Goal: Transaction & Acquisition: Purchase product/service

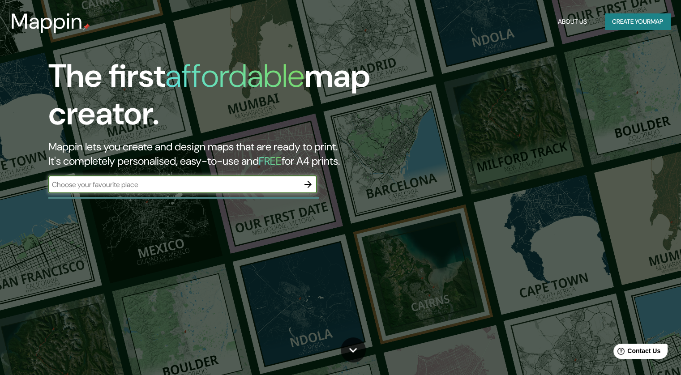
click at [125, 182] on input "text" at bounding box center [173, 184] width 251 height 10
type input "iquique"
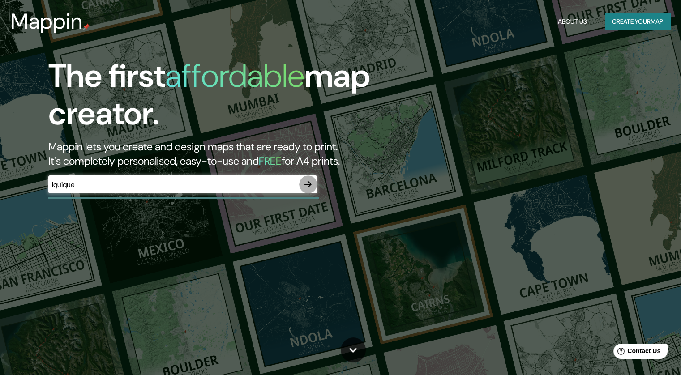
click at [315, 179] on button "button" at bounding box center [308, 184] width 18 height 18
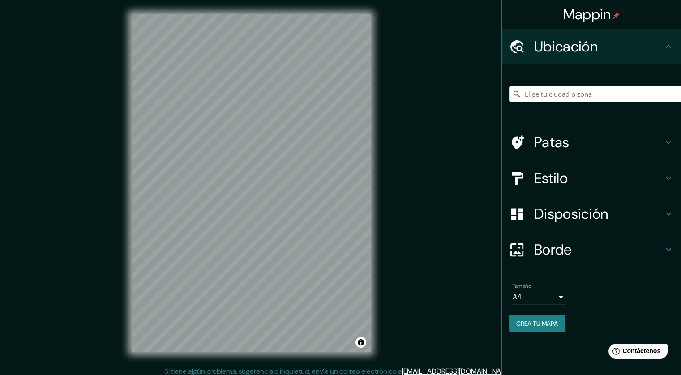
click at [612, 72] on div at bounding box center [595, 94] width 172 height 45
click at [589, 96] on input "Elige tu ciudad o zona" at bounding box center [595, 94] width 172 height 16
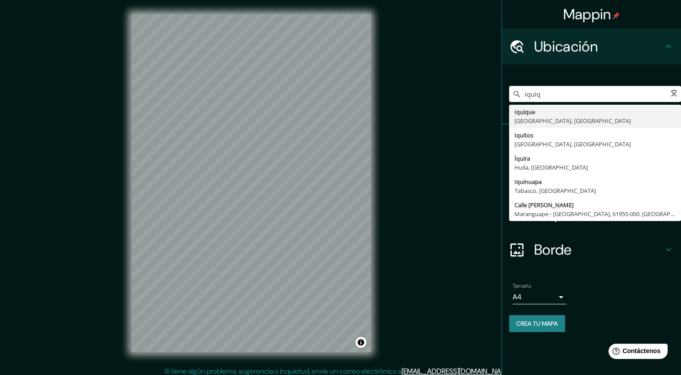
type input "Iquique, [GEOGRAPHIC_DATA], [GEOGRAPHIC_DATA]"
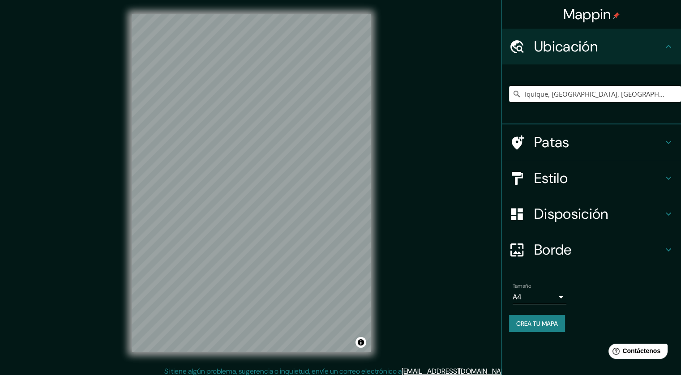
click at [592, 140] on h4 "Patas" at bounding box center [598, 142] width 129 height 18
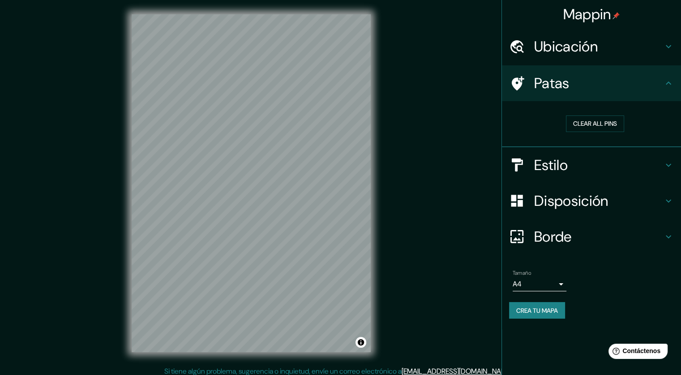
click at [548, 168] on font "Estilo" at bounding box center [551, 165] width 34 height 19
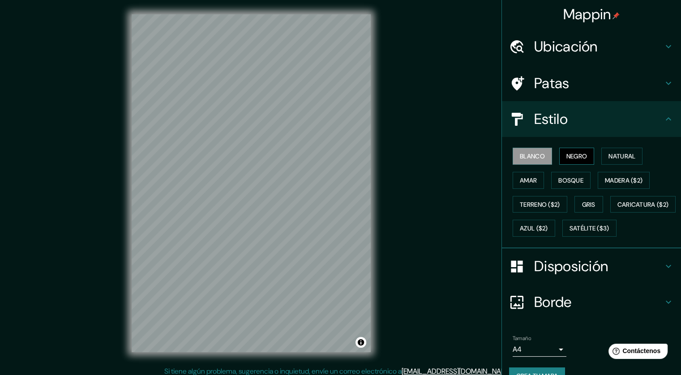
click at [573, 157] on font "Negro" at bounding box center [576, 156] width 21 height 8
click at [612, 155] on font "Natural" at bounding box center [621, 156] width 27 height 8
click at [520, 179] on font "Amar" at bounding box center [528, 180] width 17 height 8
click at [576, 178] on font "Bosque" at bounding box center [570, 180] width 25 height 8
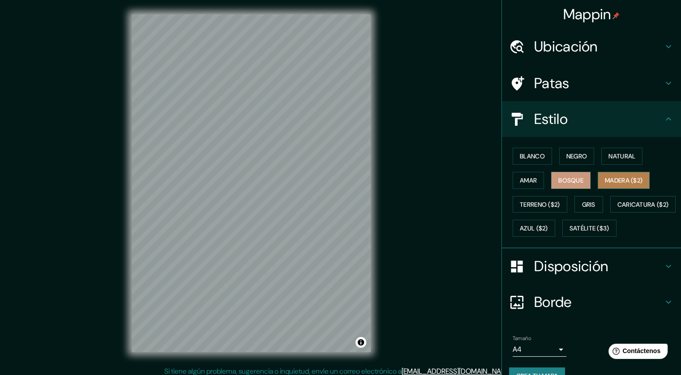
click at [607, 176] on font "Madera ($2)" at bounding box center [624, 180] width 38 height 8
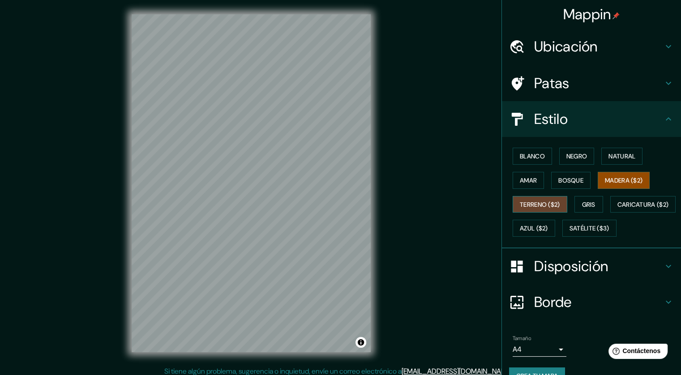
click at [523, 201] on font "Terreno ($2)" at bounding box center [540, 205] width 40 height 8
click at [589, 199] on font "Gris" at bounding box center [588, 205] width 13 height 12
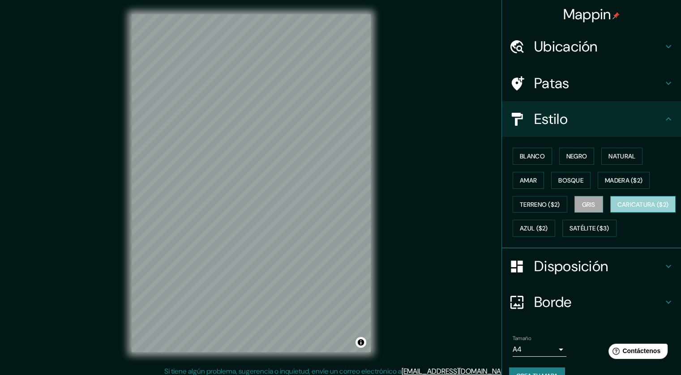
click at [617, 209] on font "Caricatura ($2)" at bounding box center [642, 205] width 51 height 8
click at [548, 227] on font "Azul ($2)" at bounding box center [534, 229] width 28 height 8
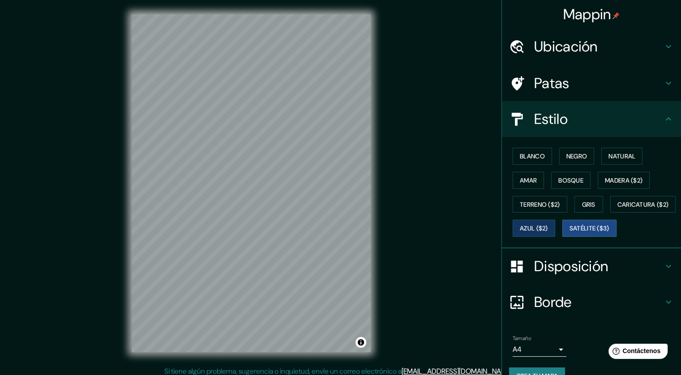
click at [569, 233] on font "Satélite ($3)" at bounding box center [589, 229] width 40 height 8
click at [539, 158] on button "Blanco" at bounding box center [531, 156] width 39 height 17
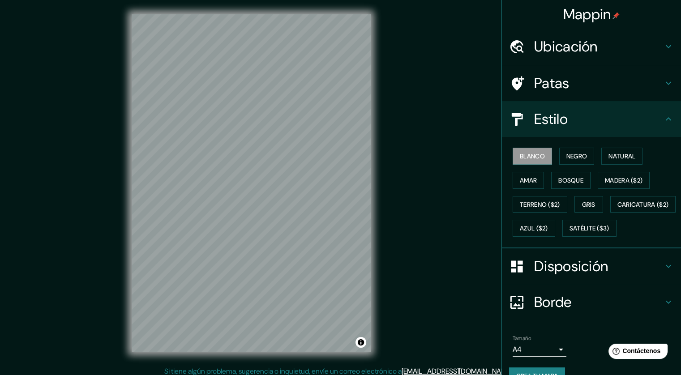
click at [543, 240] on div "Blanco Negro Natural Amar Bosque Madera ($2) Terreno ($2) Gris Caricatura ($2) …" at bounding box center [595, 192] width 172 height 96
click at [569, 233] on font "Satélite ($3)" at bounding box center [589, 229] width 40 height 8
click at [535, 160] on font "Blanco" at bounding box center [532, 156] width 25 height 12
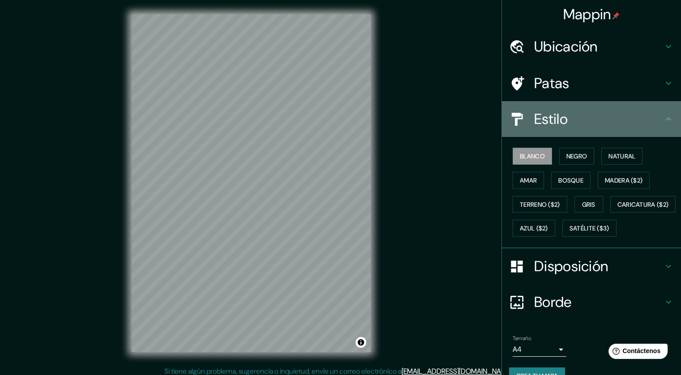
click at [559, 114] on font "Estilo" at bounding box center [551, 119] width 34 height 19
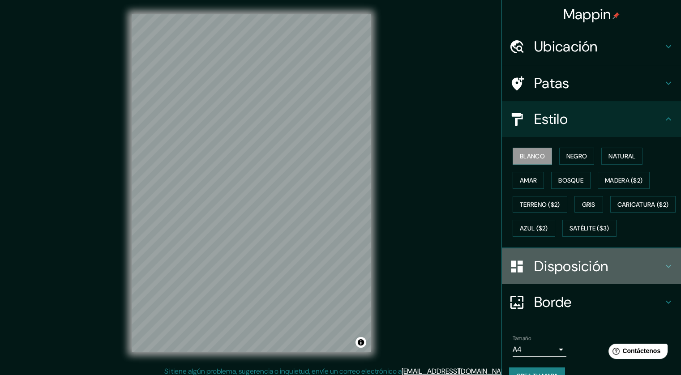
click at [567, 276] on font "Disposición" at bounding box center [571, 266] width 74 height 19
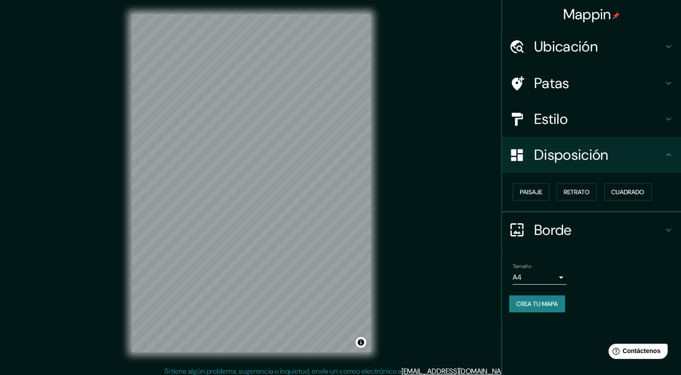
scroll to position [5, 0]
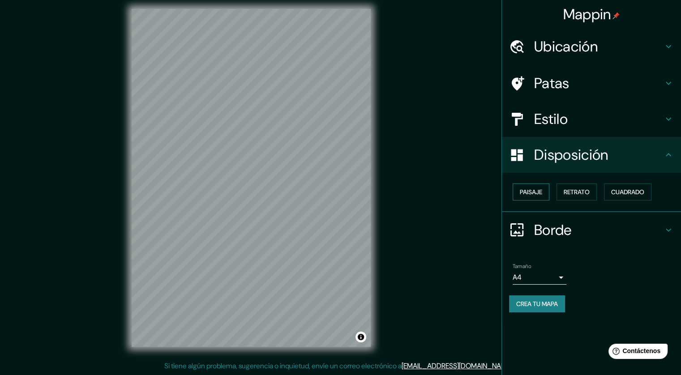
click at [534, 193] on font "Paisaje" at bounding box center [531, 192] width 22 height 8
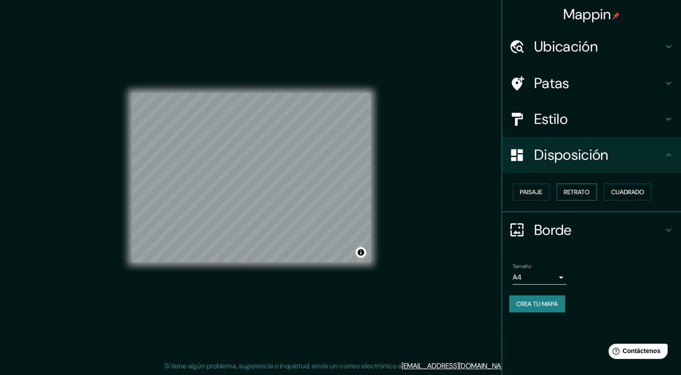
click at [567, 188] on font "Retrato" at bounding box center [576, 192] width 26 height 8
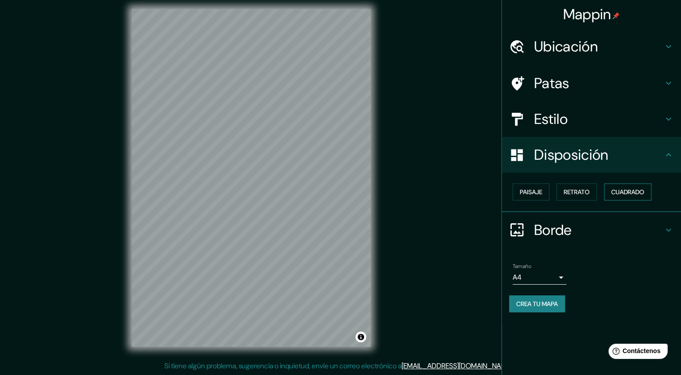
click at [624, 190] on font "Cuadrado" at bounding box center [627, 192] width 33 height 8
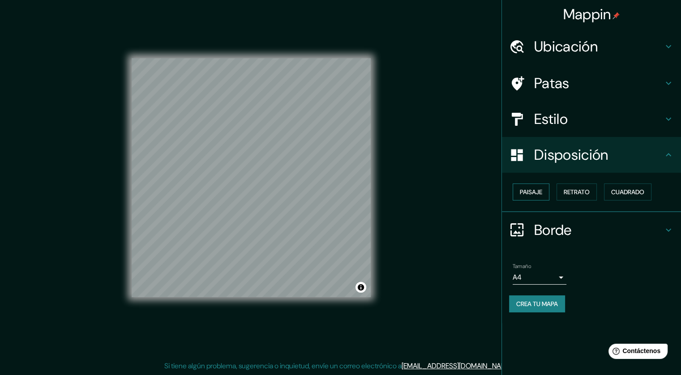
click at [543, 190] on button "Paisaje" at bounding box center [530, 192] width 37 height 17
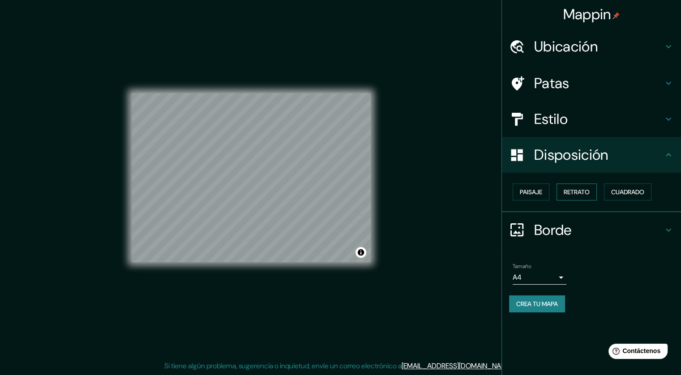
click at [578, 195] on font "Retrato" at bounding box center [576, 192] width 26 height 8
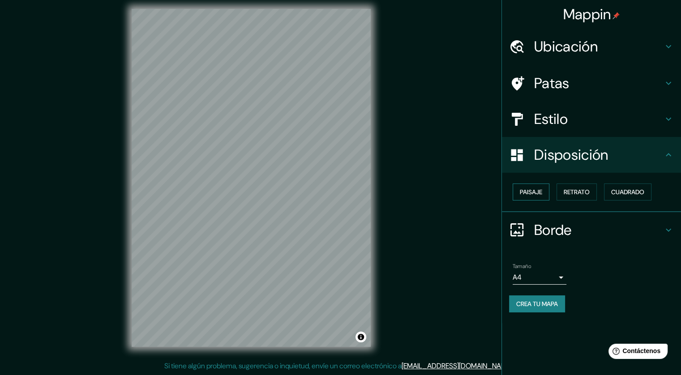
click at [529, 188] on font "Paisaje" at bounding box center [531, 192] width 22 height 8
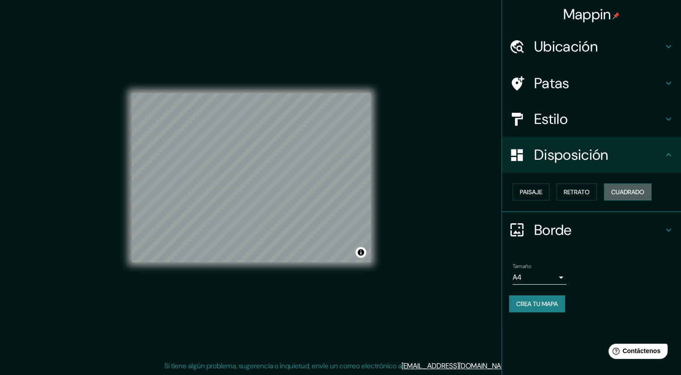
click at [609, 187] on button "Cuadrado" at bounding box center [627, 192] width 47 height 17
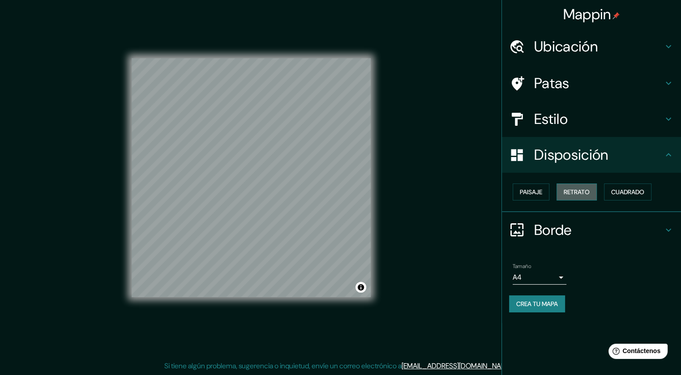
click at [587, 184] on button "Retrato" at bounding box center [576, 192] width 40 height 17
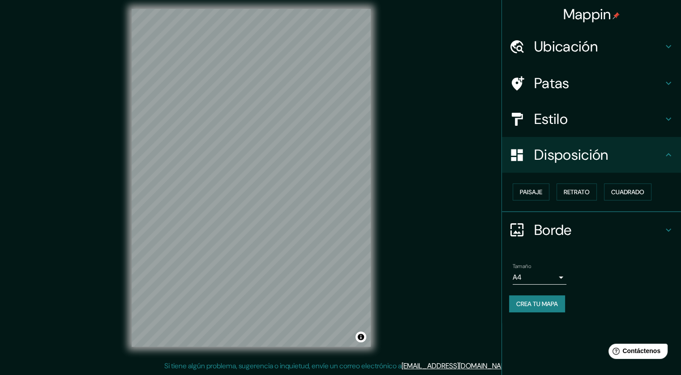
click at [591, 230] on h4 "Borde" at bounding box center [598, 230] width 129 height 18
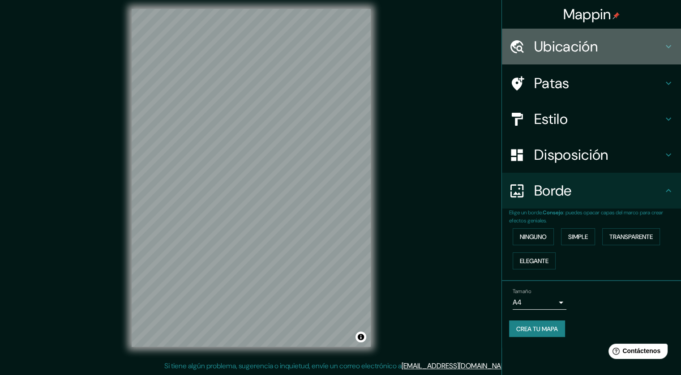
click at [566, 50] on font "Ubicación" at bounding box center [566, 46] width 64 height 19
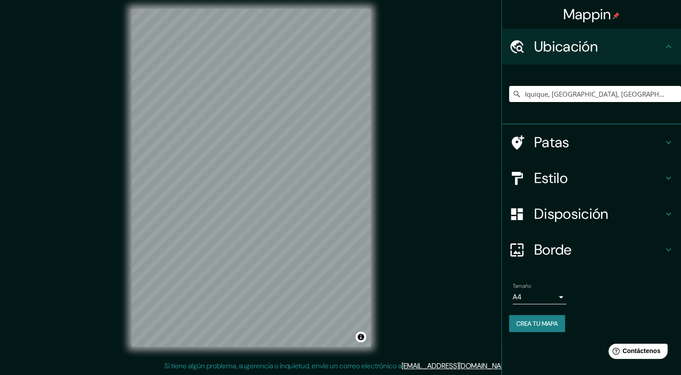
click at [553, 133] on font "Patas" at bounding box center [551, 142] width 35 height 19
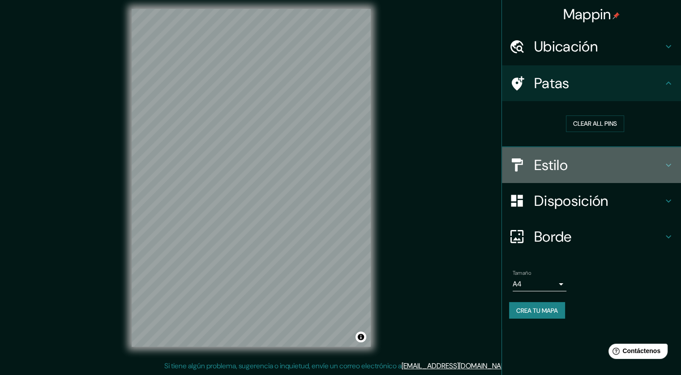
click at [574, 171] on h4 "Estilo" at bounding box center [598, 165] width 129 height 18
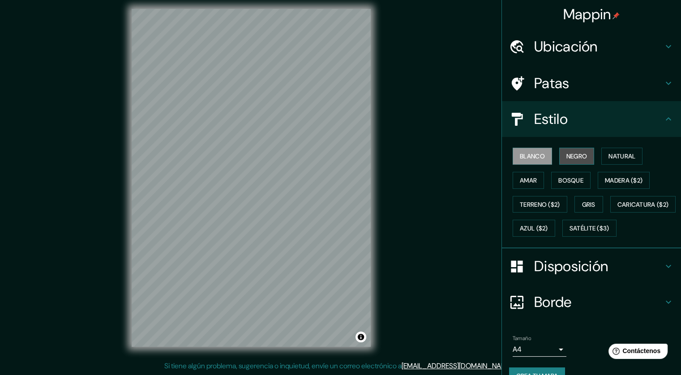
click at [571, 156] on font "Negro" at bounding box center [576, 156] width 21 height 8
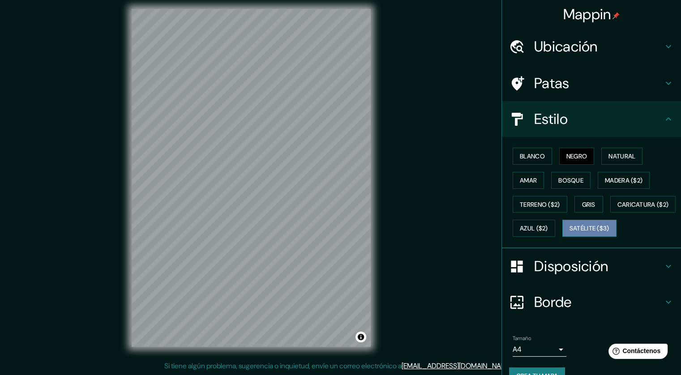
click at [562, 237] on button "Satélite ($3)" at bounding box center [589, 228] width 54 height 17
click at [558, 202] on button "Terreno ($2)" at bounding box center [539, 204] width 55 height 17
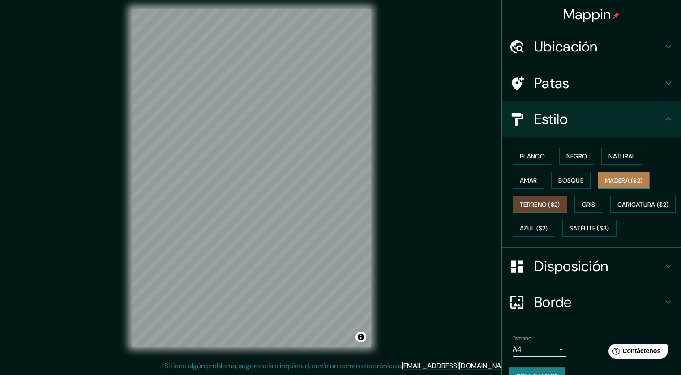
click at [637, 180] on font "Madera ($2)" at bounding box center [624, 180] width 38 height 8
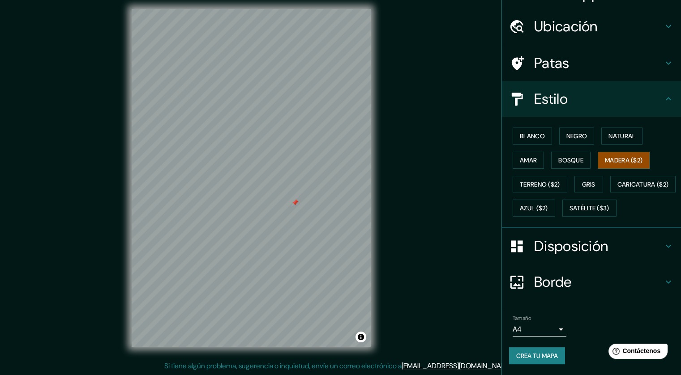
click at [541, 320] on div "Tamaño A4 single" at bounding box center [539, 325] width 54 height 21
click at [548, 205] on font "Azul ($2)" at bounding box center [534, 209] width 28 height 8
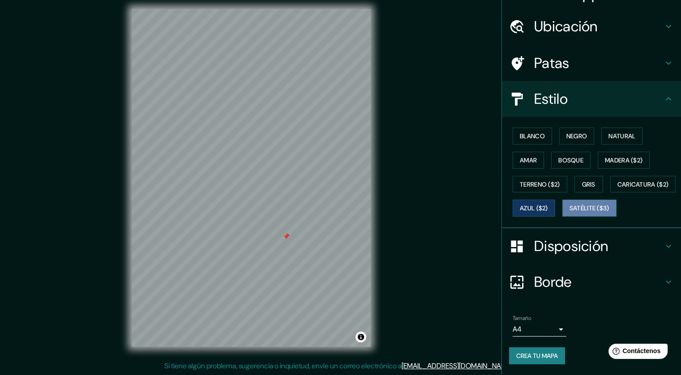
click at [569, 211] on font "Satélite ($3)" at bounding box center [589, 209] width 40 height 8
click at [526, 130] on font "Blanco" at bounding box center [532, 136] width 25 height 12
